Goal: Task Accomplishment & Management: Use online tool/utility

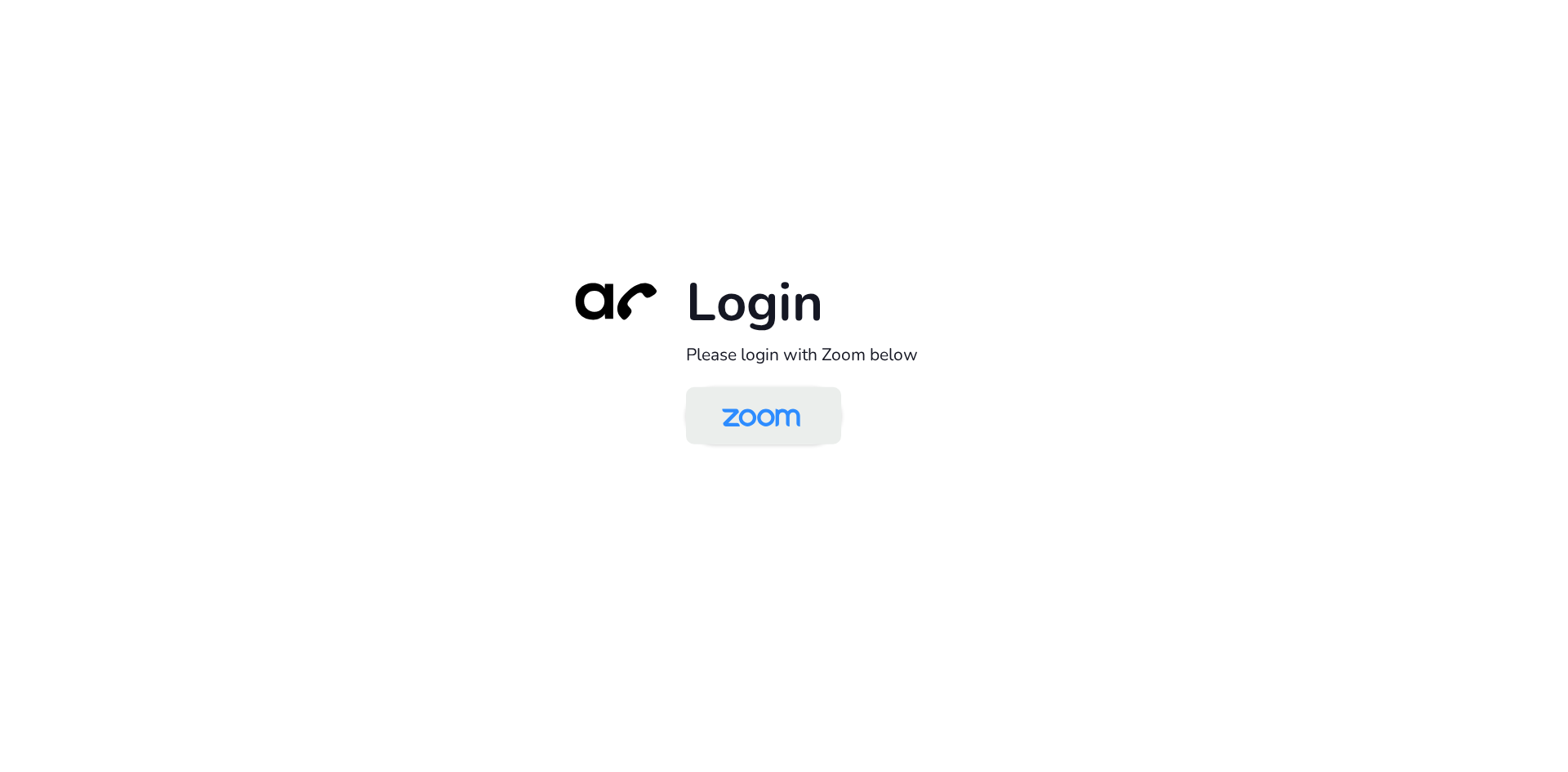
drag, startPoint x: 0, startPoint y: 0, endPoint x: 799, endPoint y: 408, distance: 897.1
click at [799, 408] on img at bounding box center [761, 417] width 113 height 54
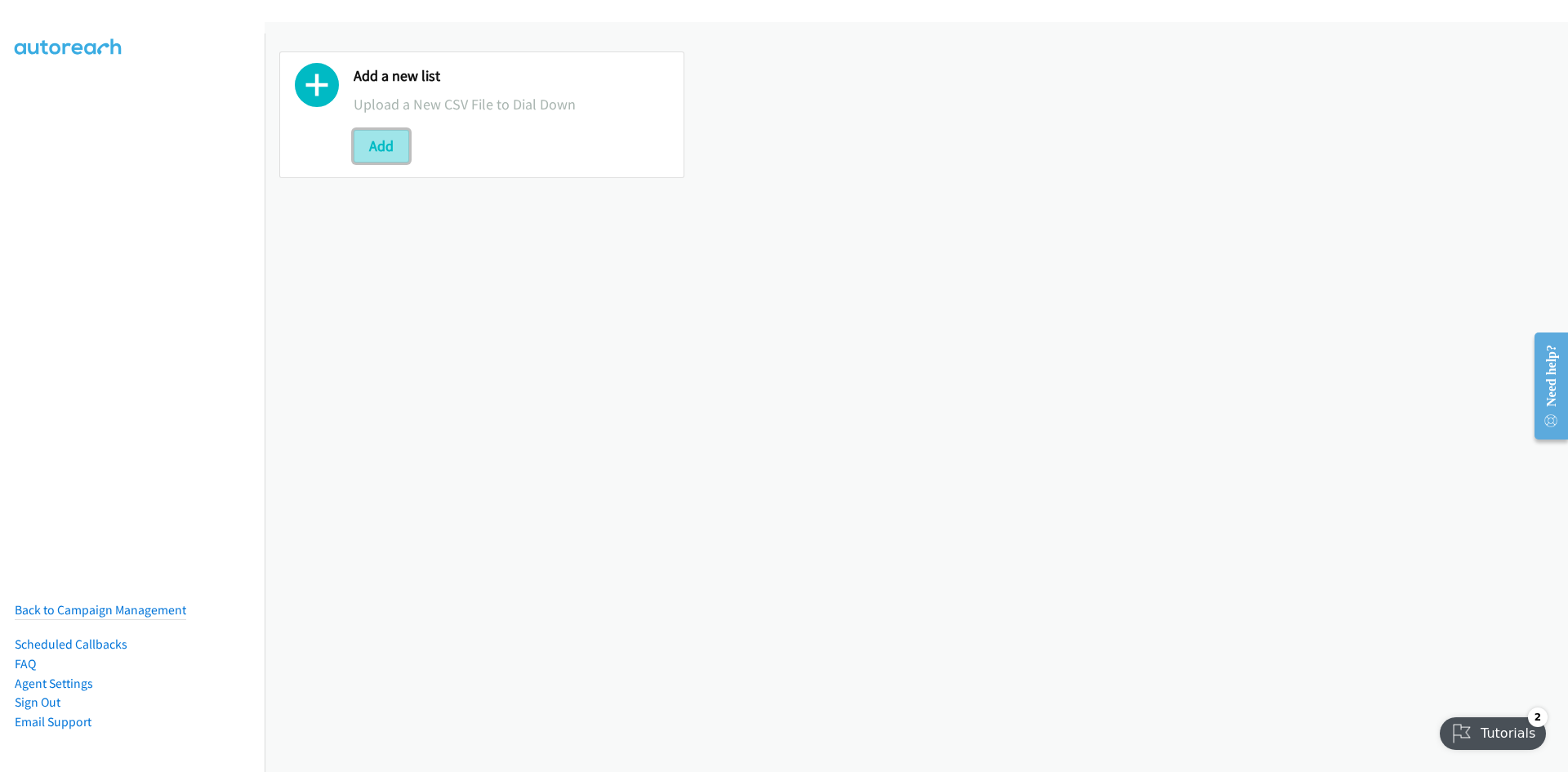
click at [401, 139] on button "Add" at bounding box center [381, 146] width 55 height 32
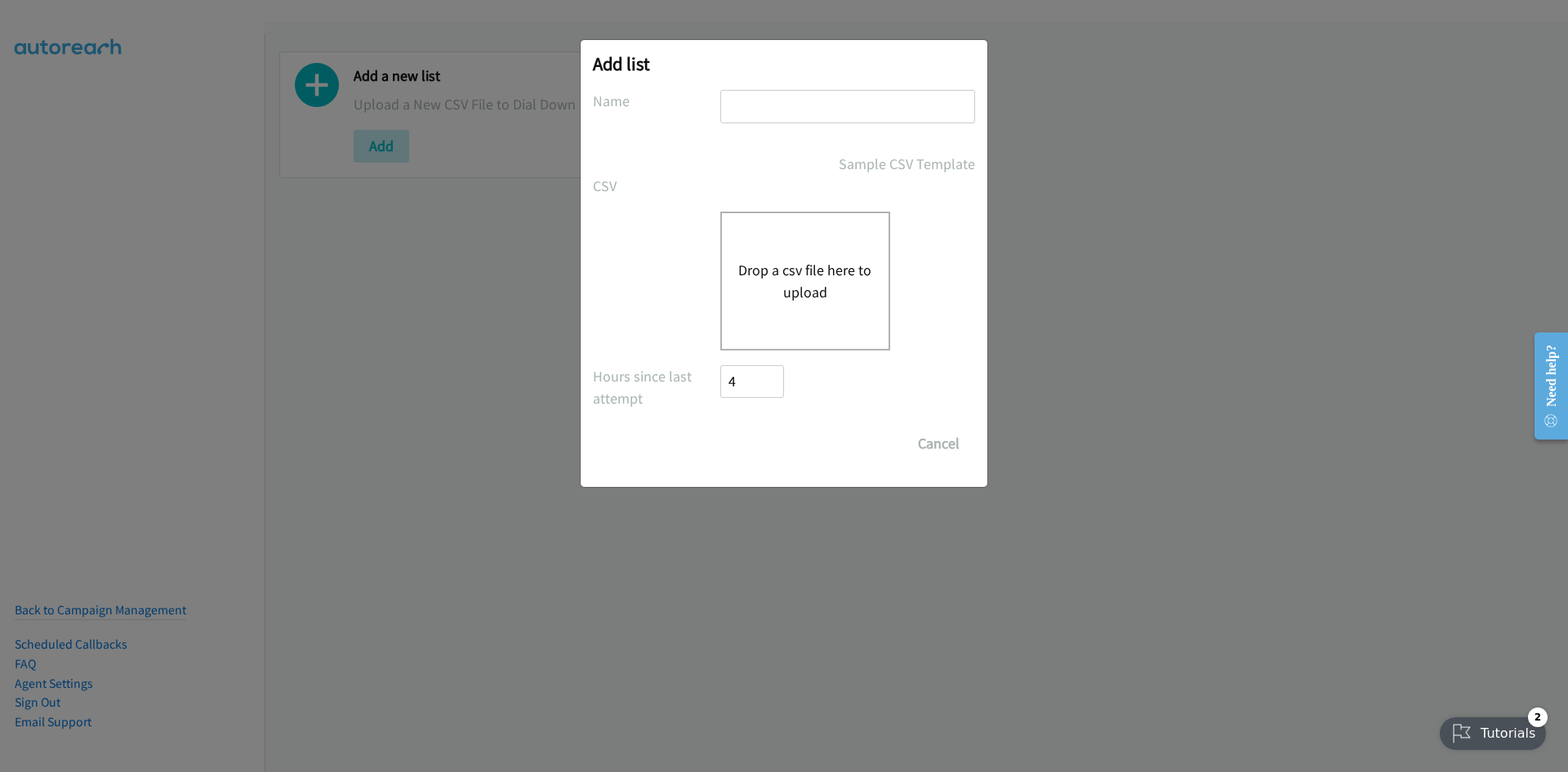
click at [820, 294] on button "Drop a csv file here to upload" at bounding box center [805, 281] width 134 height 44
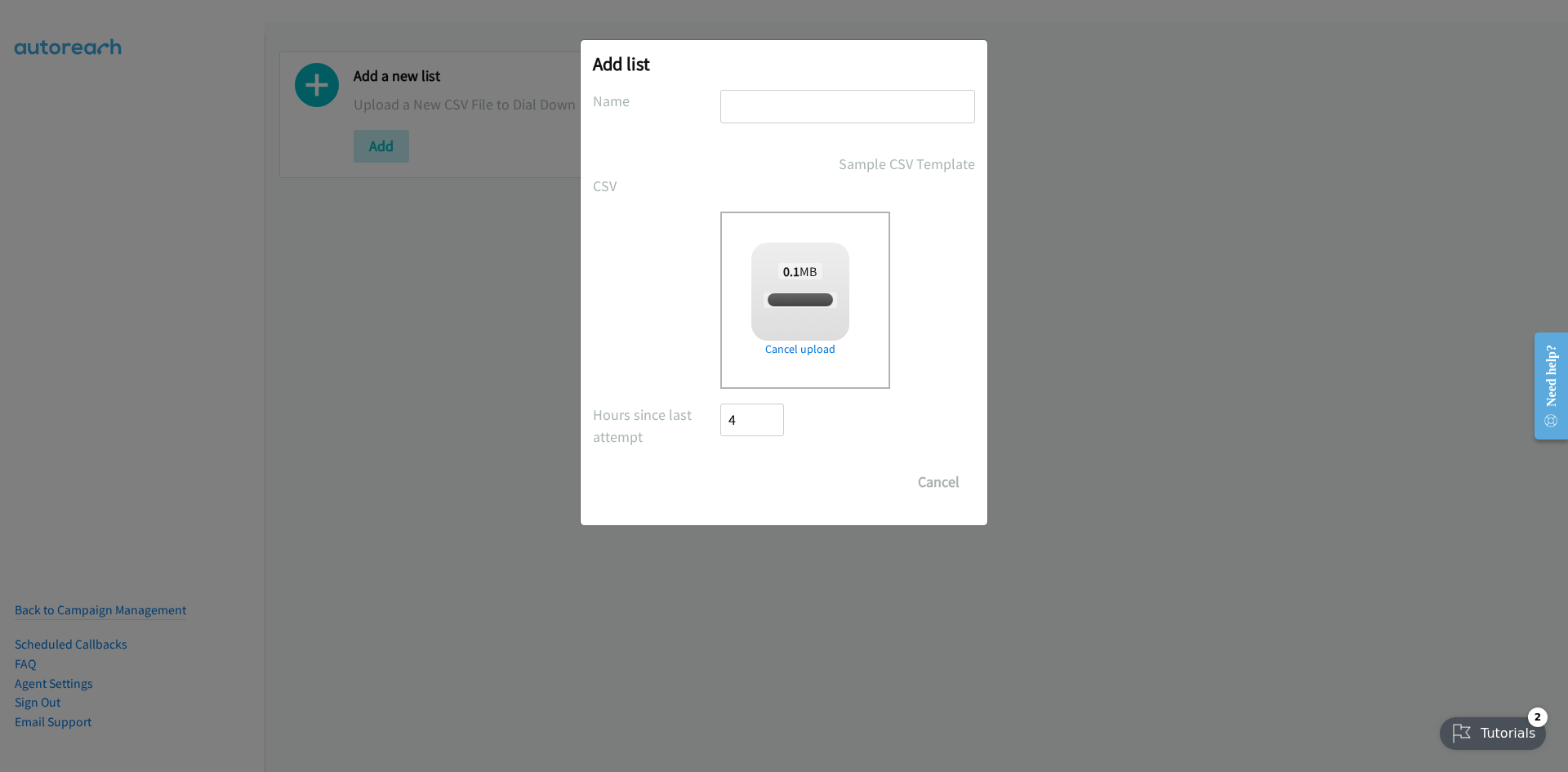
checkbox input "true"
drag, startPoint x: 824, startPoint y: 105, endPoint x: 837, endPoint y: 124, distance: 23.0
click at [824, 105] on input "text" at bounding box center [847, 106] width 255 height 33
type input "listie"
drag, startPoint x: 764, startPoint y: 478, endPoint x: 883, endPoint y: 464, distance: 119.8
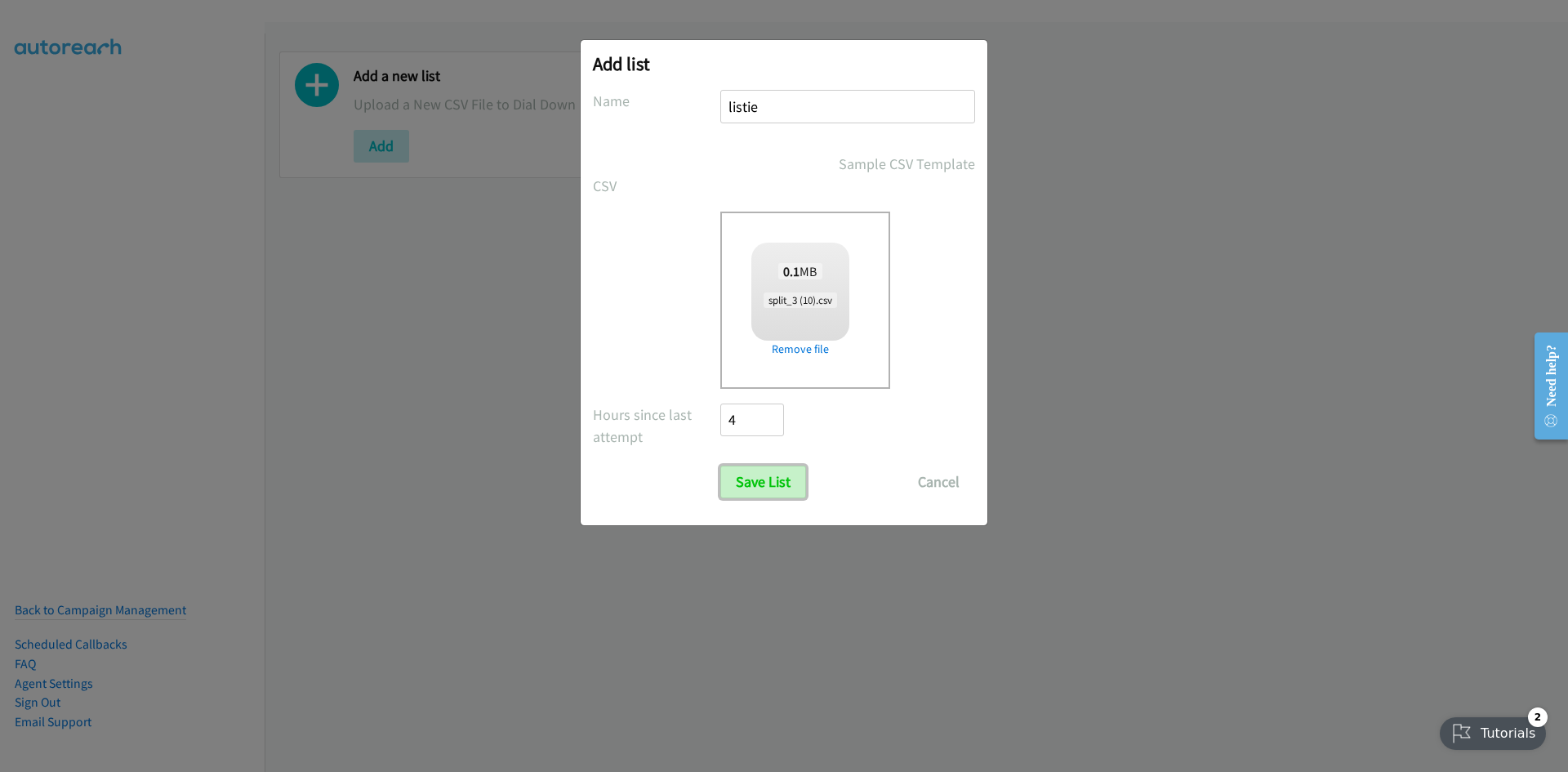
click at [764, 478] on input "Save List" at bounding box center [762, 481] width 86 height 32
